Goal: Information Seeking & Learning: Find specific fact

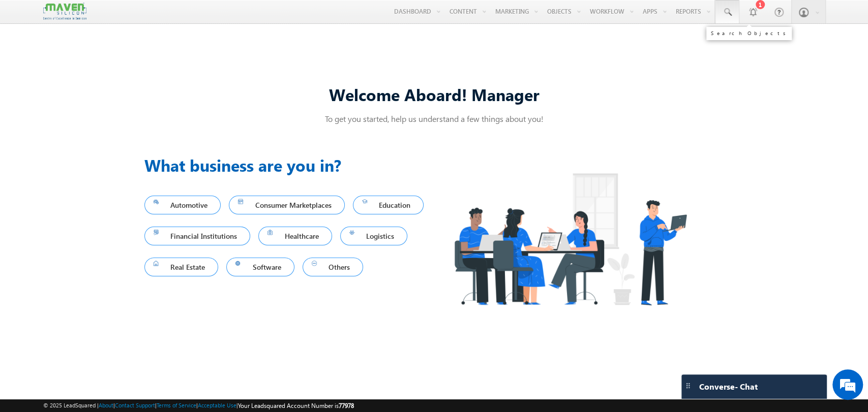
click at [726, 12] on span at bounding box center [727, 12] width 10 height 10
click at [759, 42] on input "text" at bounding box center [789, 40] width 138 height 12
paste input "6712224721"
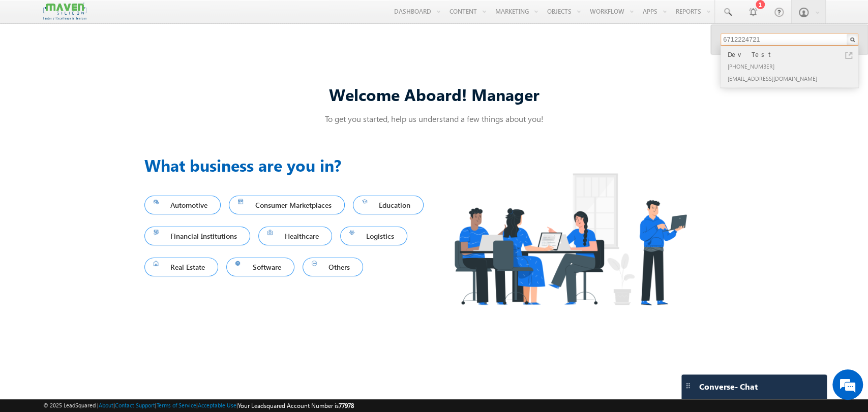
type input "6712224721"
click at [768, 60] on div "[PHONE_NUMBER]" at bounding box center [794, 66] width 136 height 12
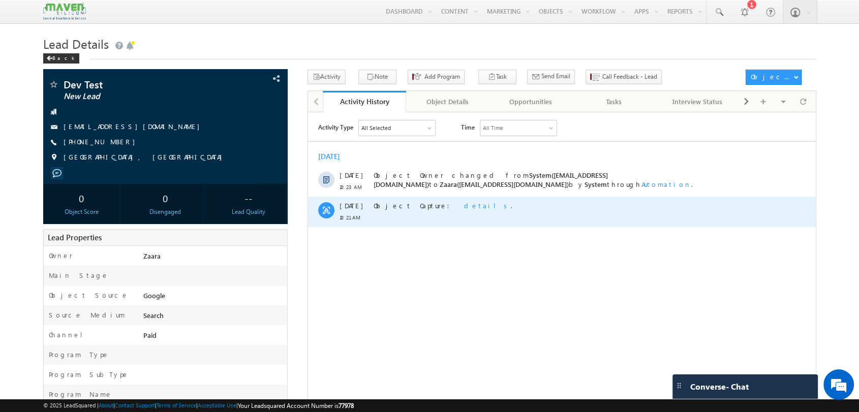
click at [464, 205] on span "details" at bounding box center [487, 205] width 47 height 9
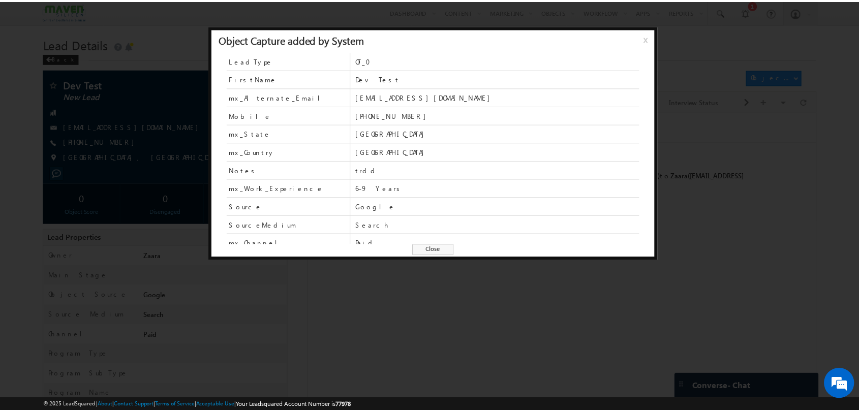
scroll to position [43, 0]
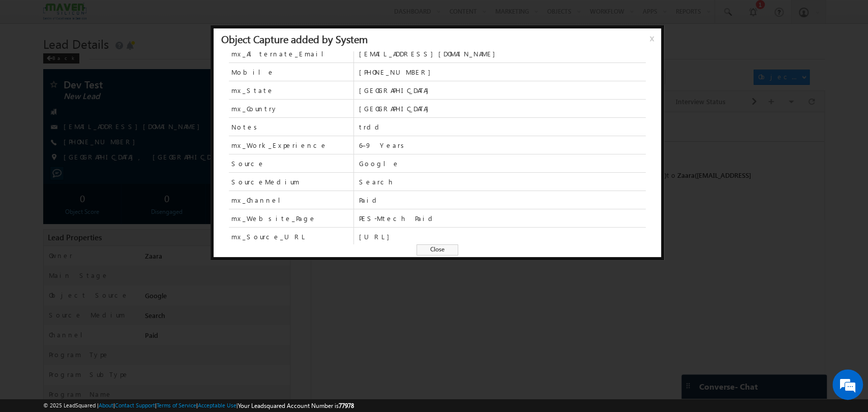
click at [458, 315] on div at bounding box center [434, 206] width 868 height 412
